Goal: Transaction & Acquisition: Purchase product/service

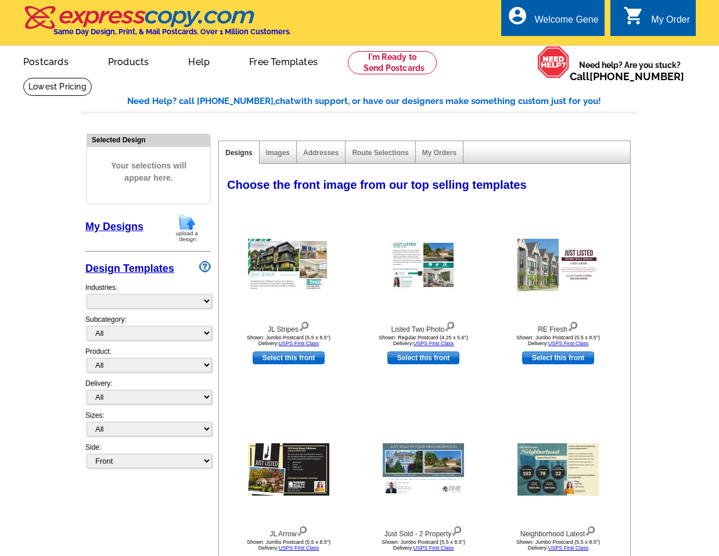
select select "785"
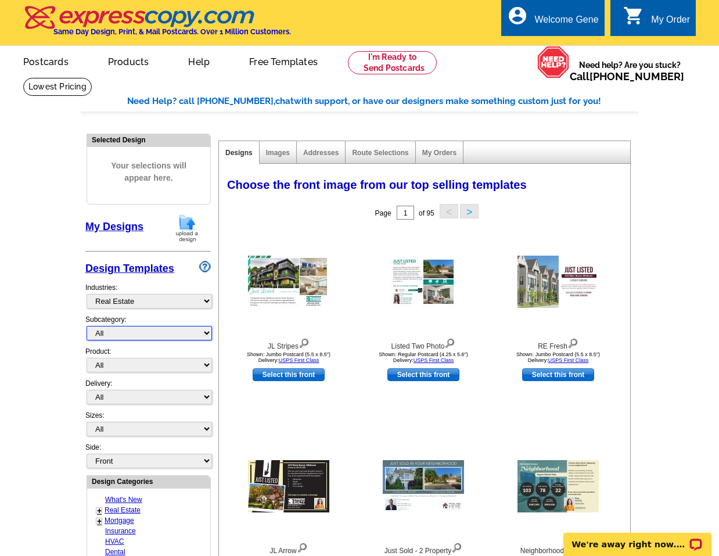
click at [206, 338] on select "All RE/MAX® Referrals [PERSON_NAME]® Berkshire Hathaway Home Services Century 2…" at bounding box center [149, 333] width 125 height 15
select select "1253"
click at [87, 326] on select "All RE/MAX® Referrals Keller Williams® Berkshire Hathaway Home Services Century…" at bounding box center [149, 333] width 125 height 15
click at [110, 137] on div "Selected Design" at bounding box center [148, 139] width 123 height 11
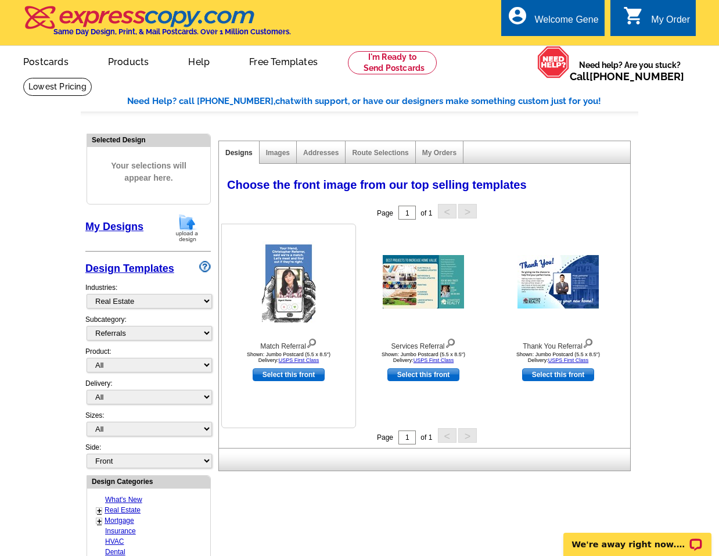
click at [289, 286] on img at bounding box center [288, 281] width 53 height 81
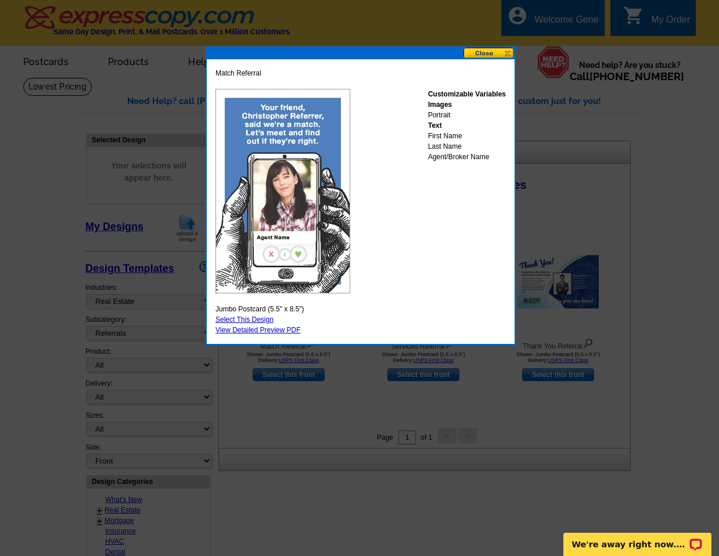
click at [490, 51] on button at bounding box center [488, 53] width 51 height 11
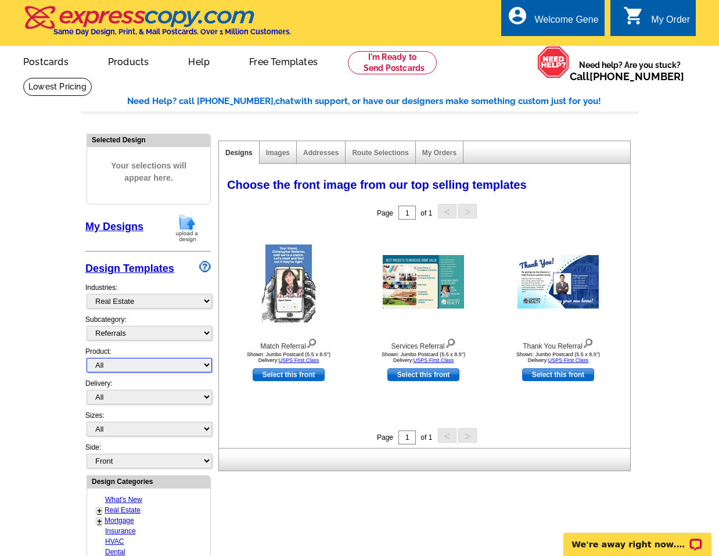
click at [203, 364] on select "All Postcards Letters and flyers Business Cards Door Hangers Greeting Cards" at bounding box center [149, 365] width 125 height 15
select select "1"
click at [87, 358] on select "All Postcards Letters and flyers Business Cards Door Hangers Greeting Cards" at bounding box center [149, 365] width 125 height 15
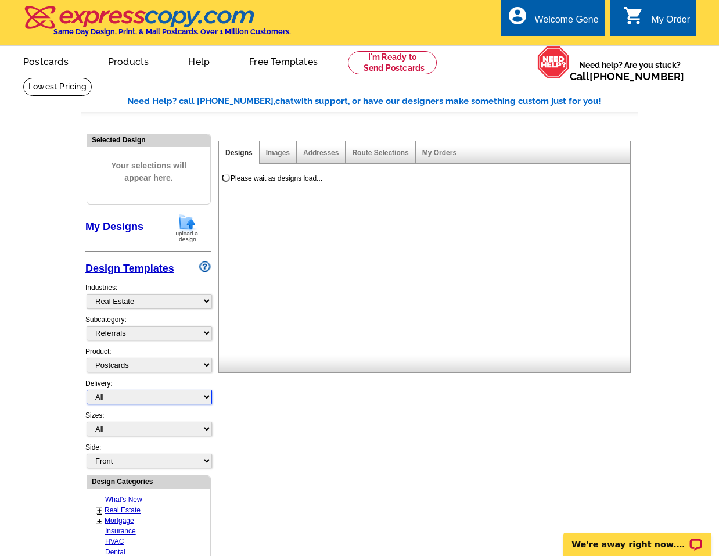
click at [118, 397] on select "All First Class Mail Shipped to Me EDDM Save 66% on Postage" at bounding box center [149, 397] width 125 height 15
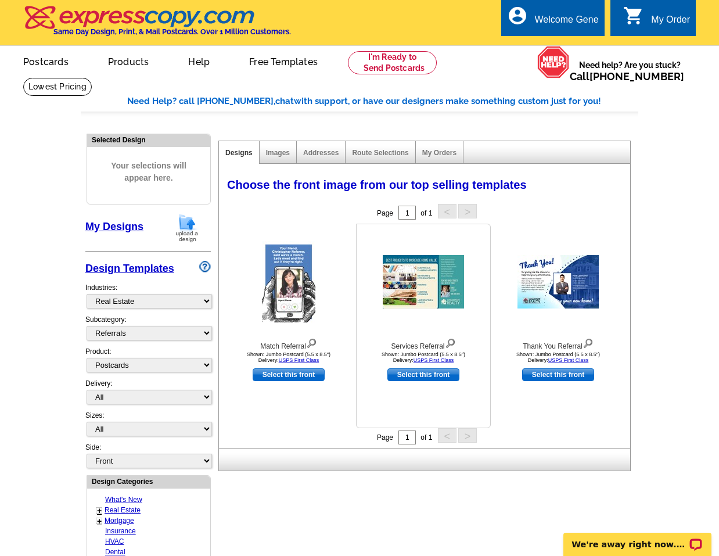
click at [449, 343] on img at bounding box center [450, 342] width 11 height 13
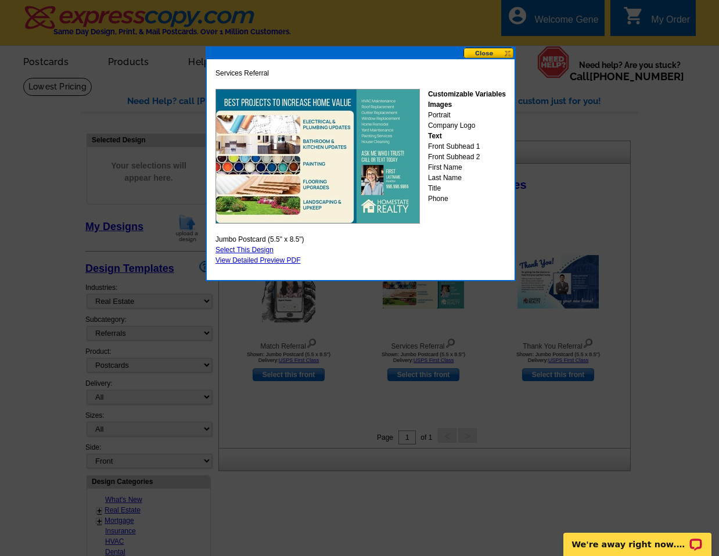
click at [491, 53] on button at bounding box center [488, 53] width 51 height 11
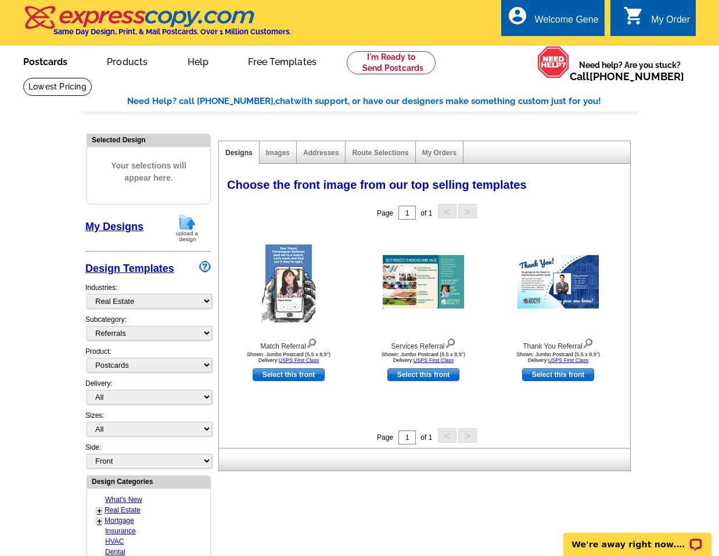
click at [41, 58] on link "Postcards" at bounding box center [45, 60] width 81 height 27
click at [41, 58] on link "Postcards" at bounding box center [46, 60] width 82 height 27
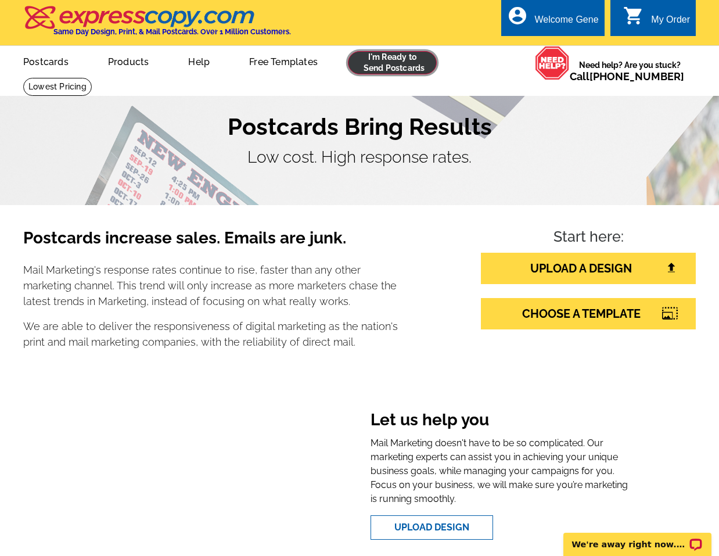
click at [382, 61] on link at bounding box center [392, 62] width 89 height 23
click at [383, 62] on link at bounding box center [392, 62] width 89 height 23
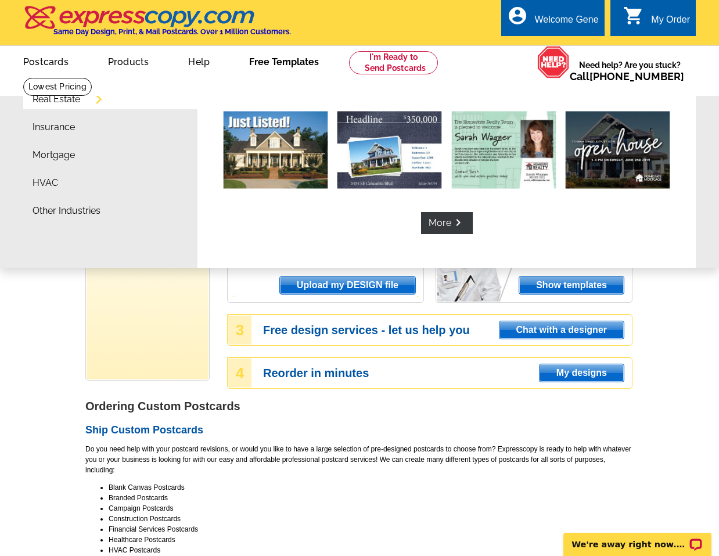
click at [273, 58] on link "Free Templates" at bounding box center [284, 60] width 107 height 27
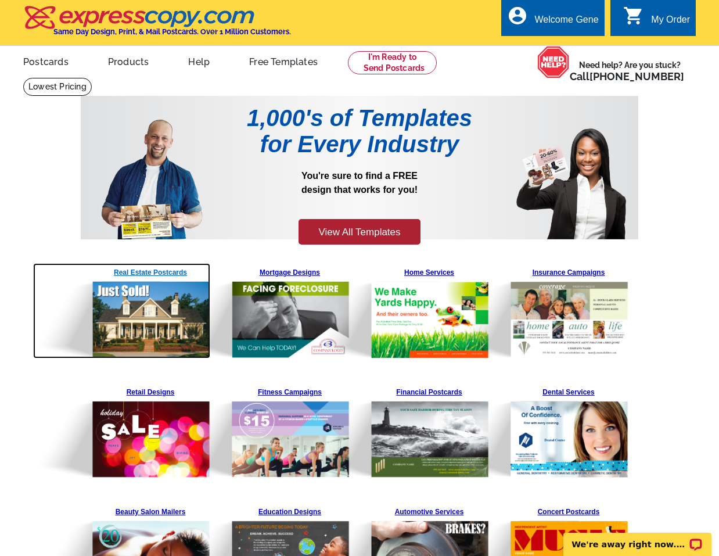
click at [140, 324] on img at bounding box center [121, 310] width 177 height 95
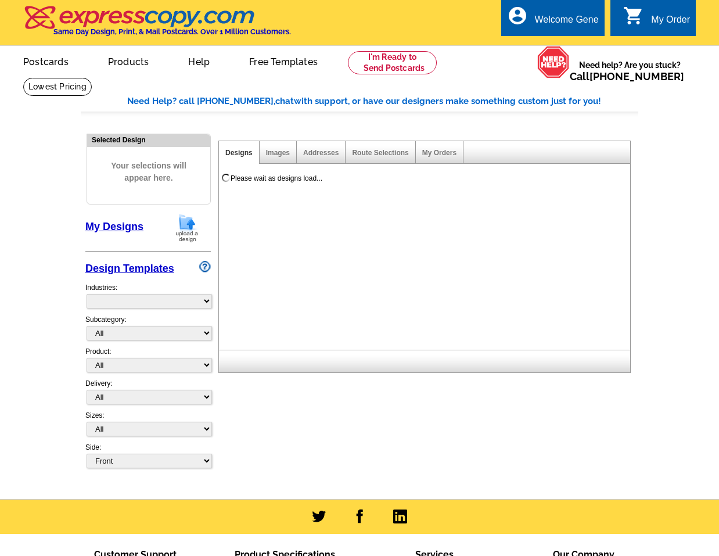
select select "785"
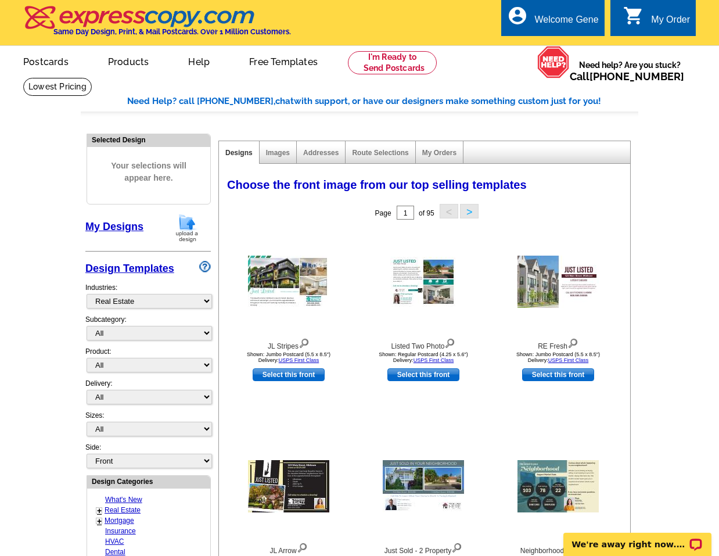
click at [717, 182] on main "Need Help? call 800-260-5887, chat with support, or have our designers make som…" at bounding box center [359, 509] width 719 height 864
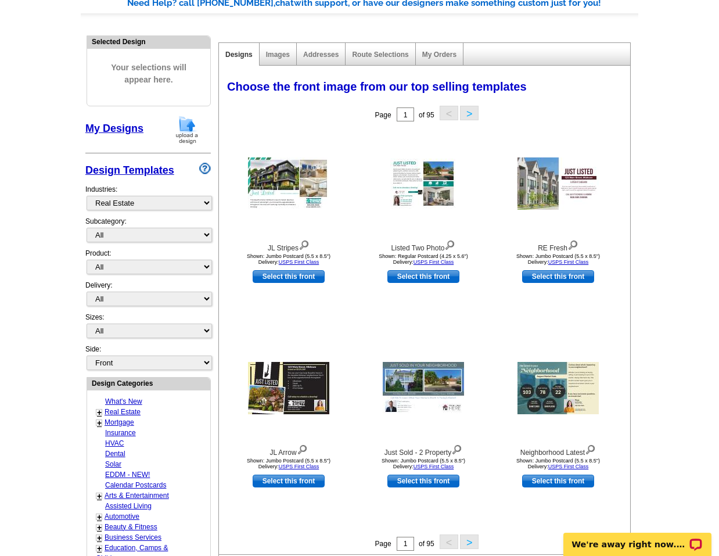
scroll to position [108, 0]
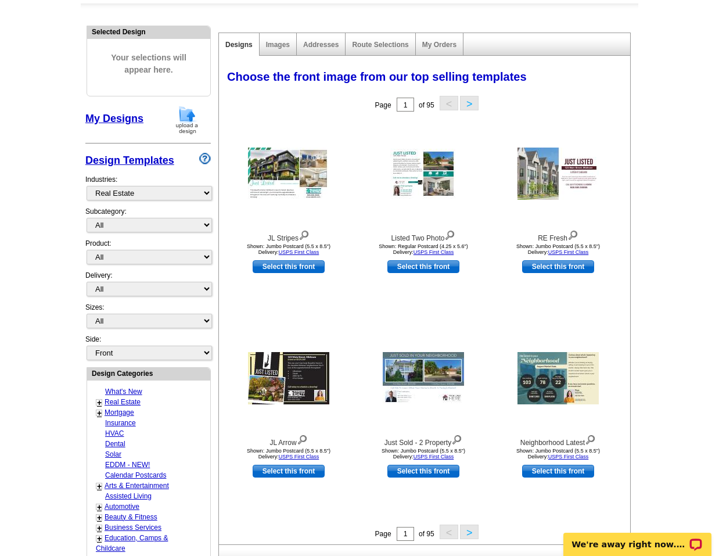
click at [713, 275] on main "Need Help? call 800-260-5887, chat with support, or have our designers make som…" at bounding box center [359, 401] width 719 height 864
